Goal: Task Accomplishment & Management: Use online tool/utility

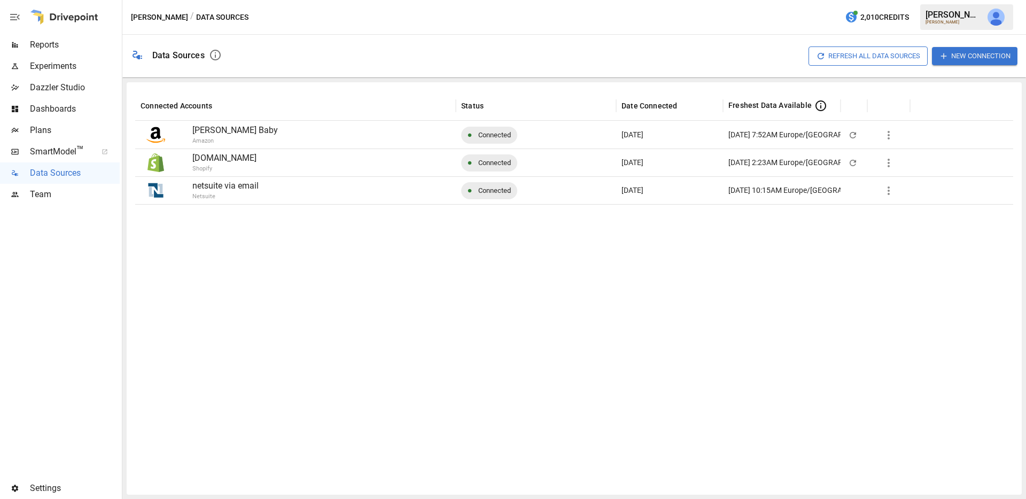
click at [890, 189] on icon "button" at bounding box center [888, 190] width 13 height 13
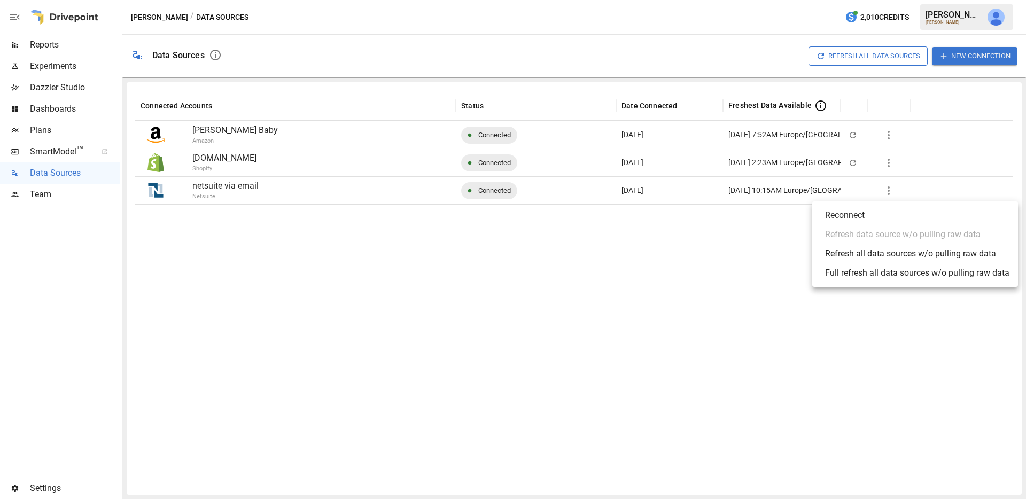
click at [908, 258] on div "Refresh all data sources w/o pulling raw data" at bounding box center [910, 253] width 171 height 13
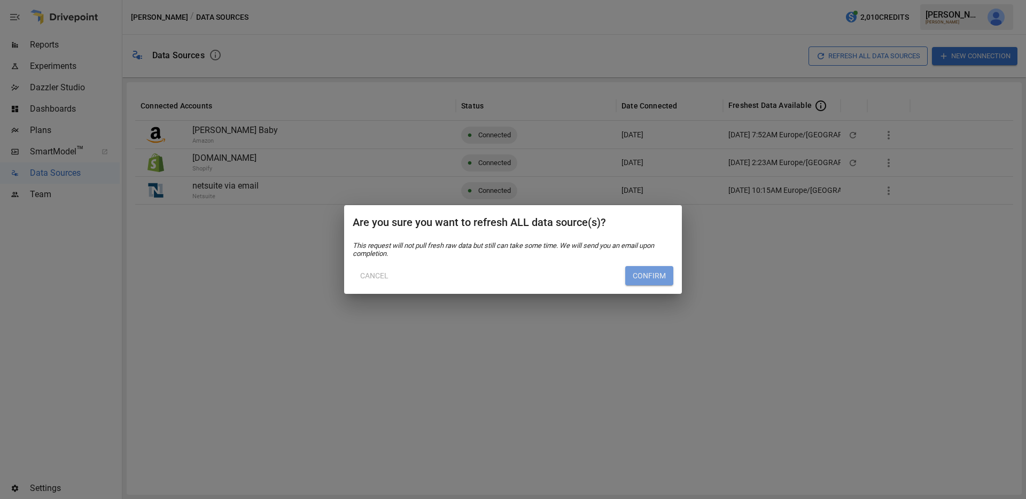
click at [657, 283] on button "Confirm" at bounding box center [649, 275] width 48 height 19
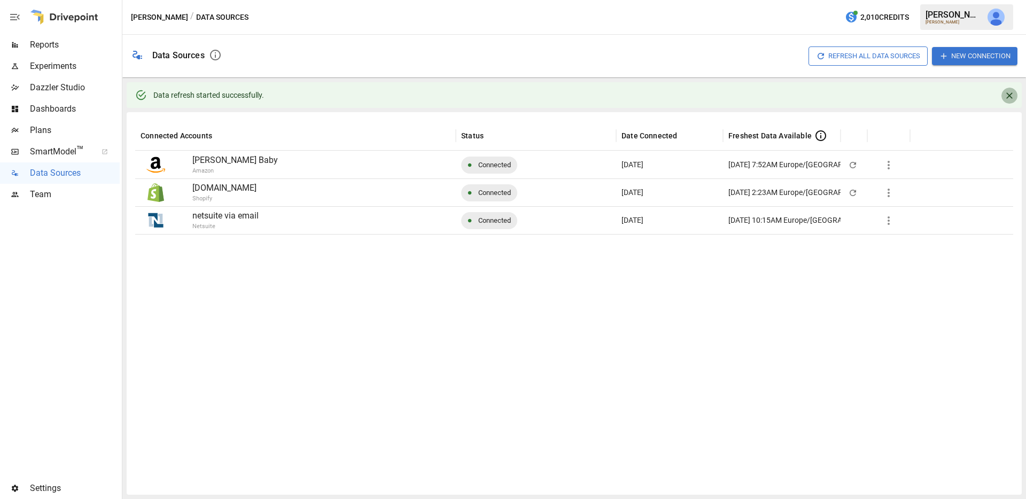
click at [1008, 95] on icon "Close" at bounding box center [1009, 95] width 6 height 6
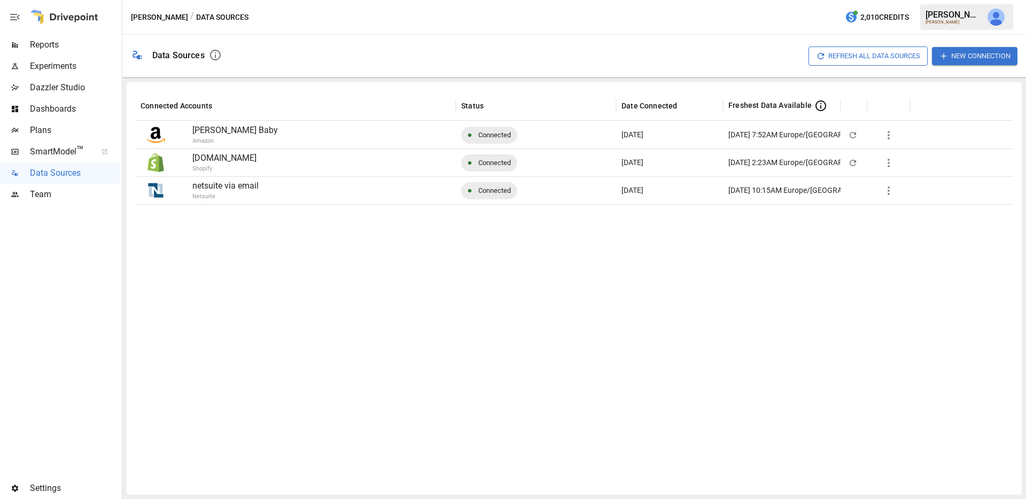
click at [889, 163] on icon "button" at bounding box center [888, 163] width 13 height 13
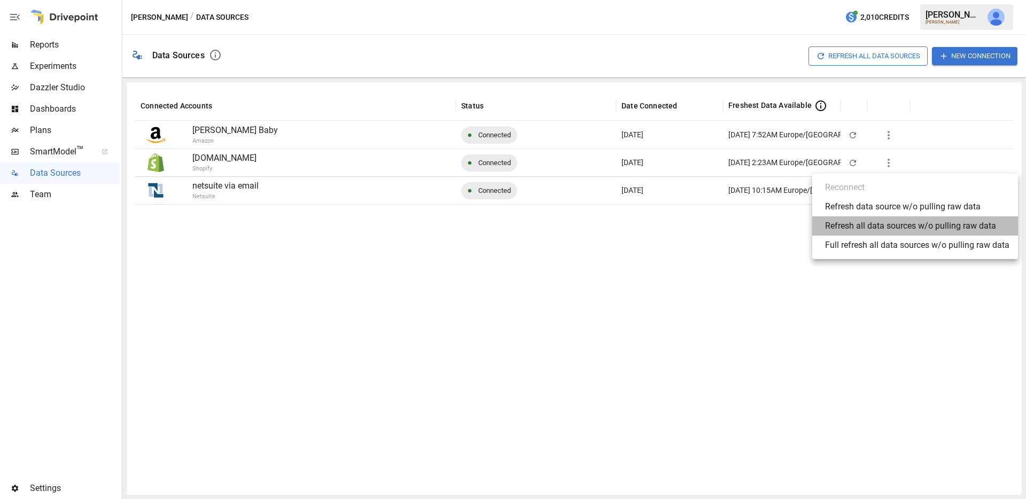
click at [890, 229] on div "Refresh all data sources w/o pulling raw data" at bounding box center [910, 226] width 171 height 13
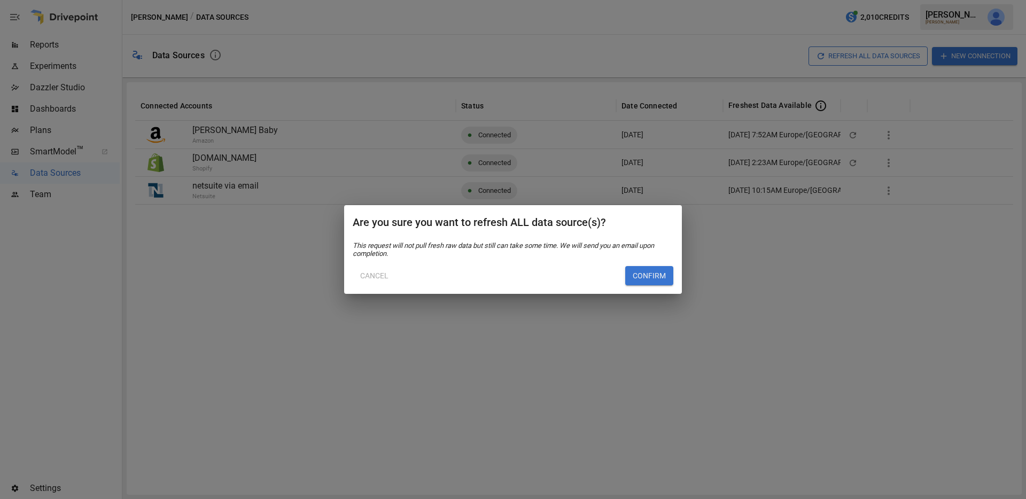
click at [662, 276] on button "Confirm" at bounding box center [649, 275] width 48 height 19
